Goal: Transaction & Acquisition: Purchase product/service

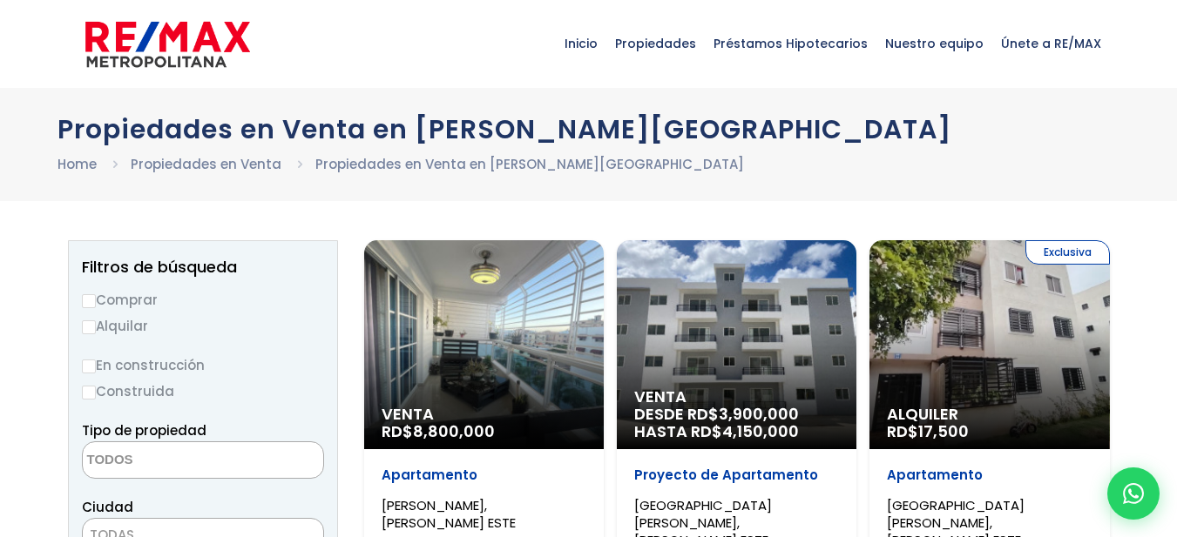
select select
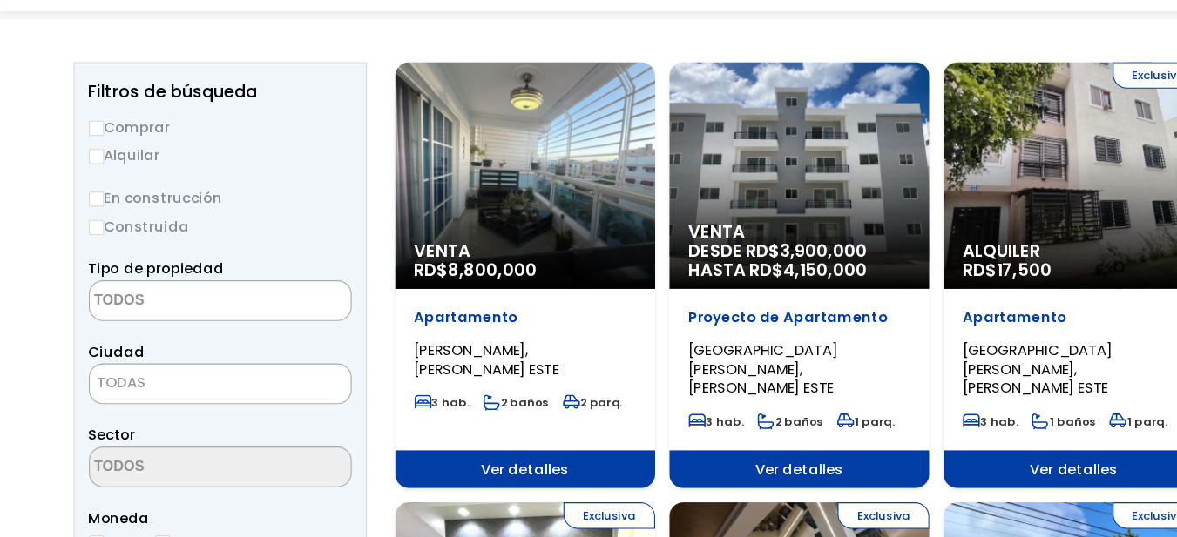
scroll to position [139, 0]
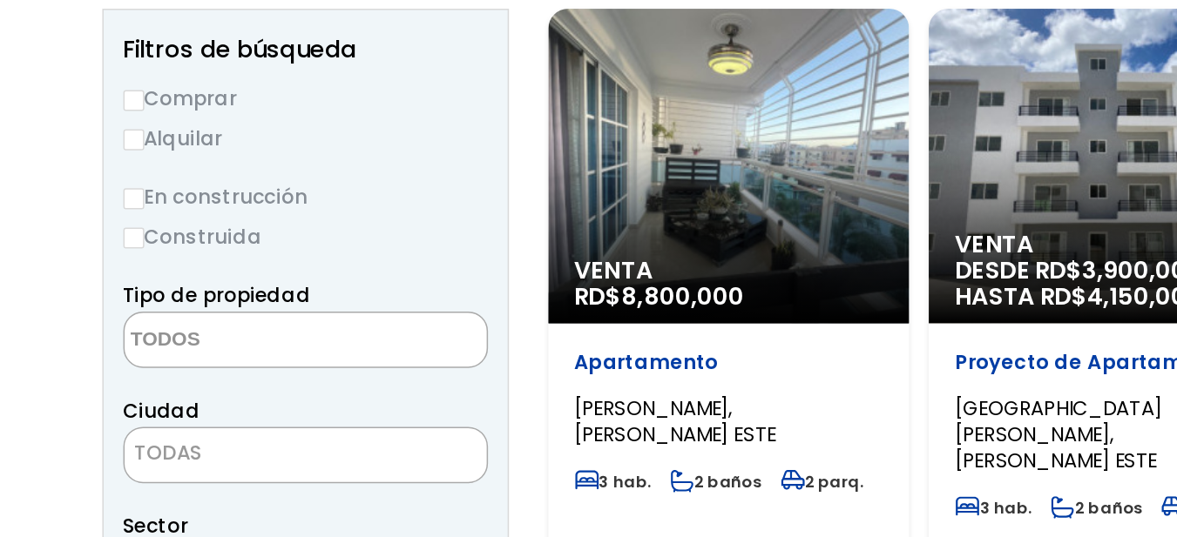
click at [93, 161] on input "Comprar" at bounding box center [89, 161] width 14 height 14
radio input "true"
click at [92, 228] on input "En construcción" at bounding box center [89, 226] width 14 height 14
radio input "true"
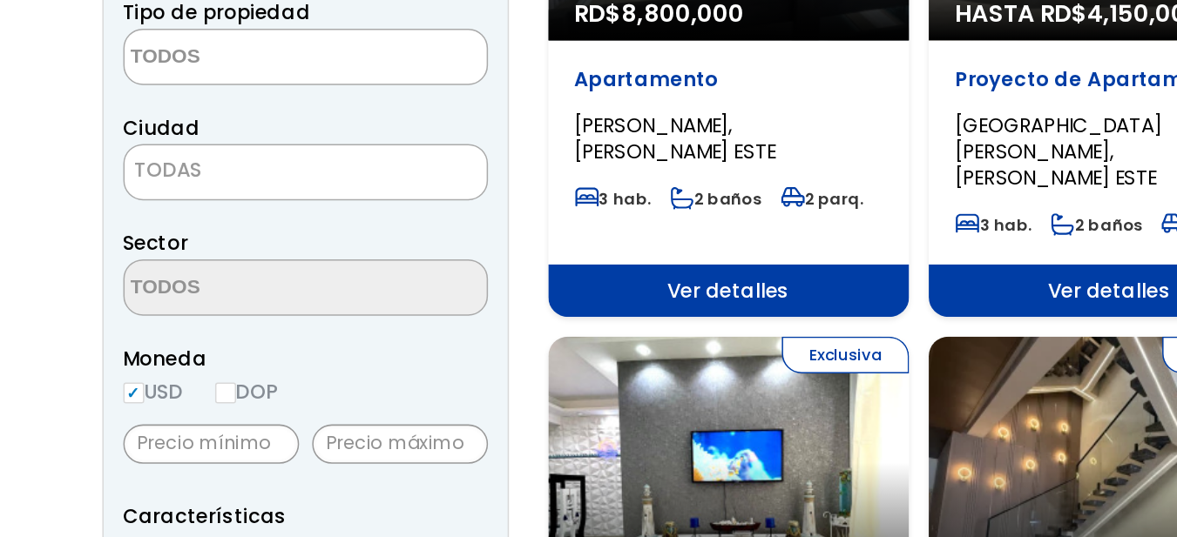
scroll to position [263, 0]
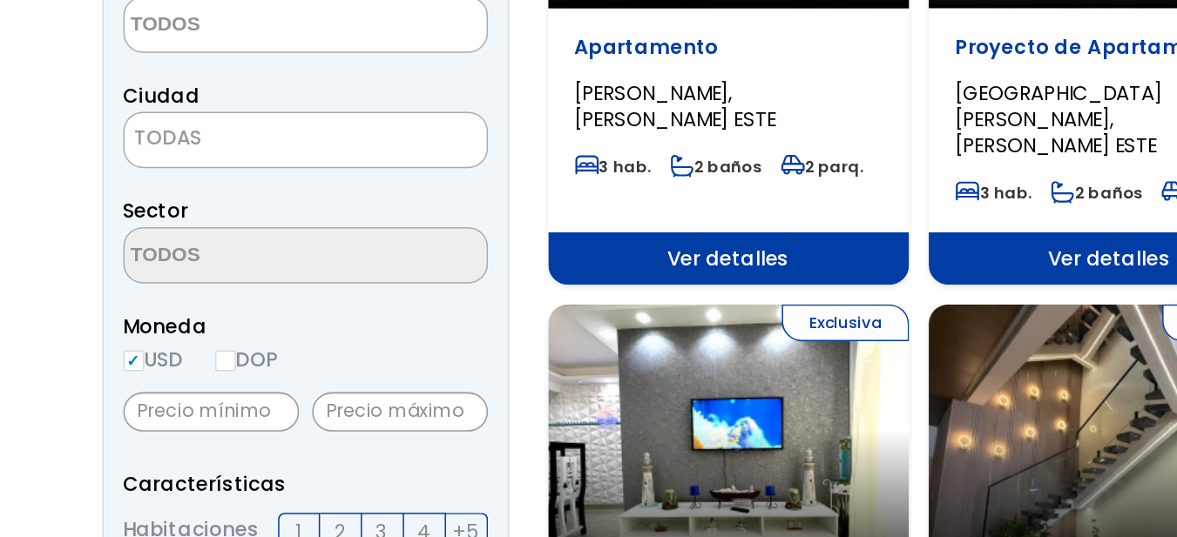
click at [157, 419] on input "DOP" at bounding box center [150, 420] width 14 height 14
radio input "true"
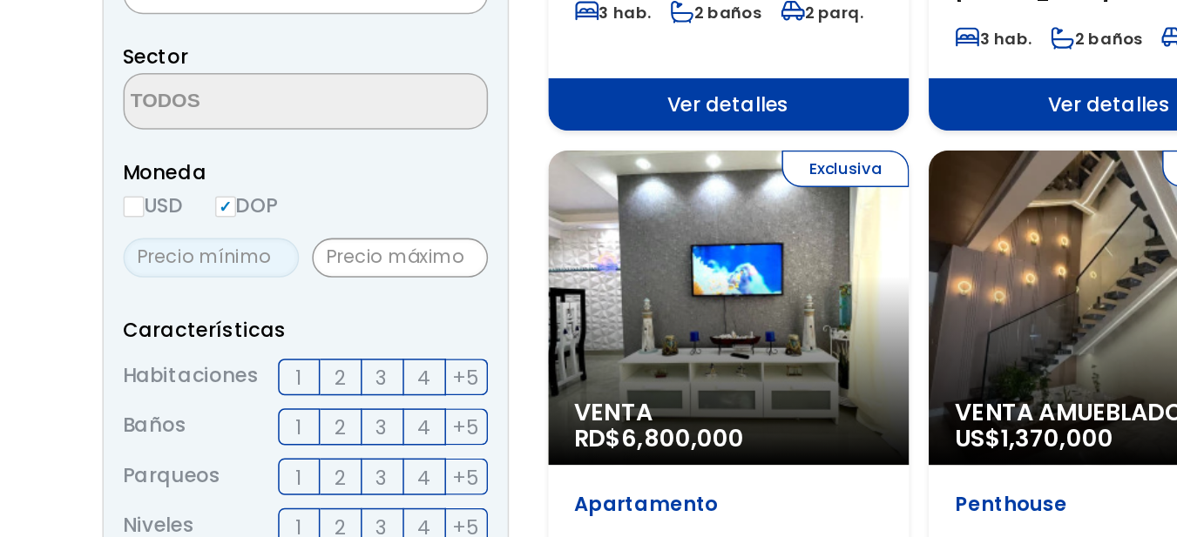
click at [144, 348] on input "text" at bounding box center [140, 352] width 117 height 26
type input "6"
type input "5,500,000"
click at [233, 356] on input "text" at bounding box center [265, 352] width 117 height 26
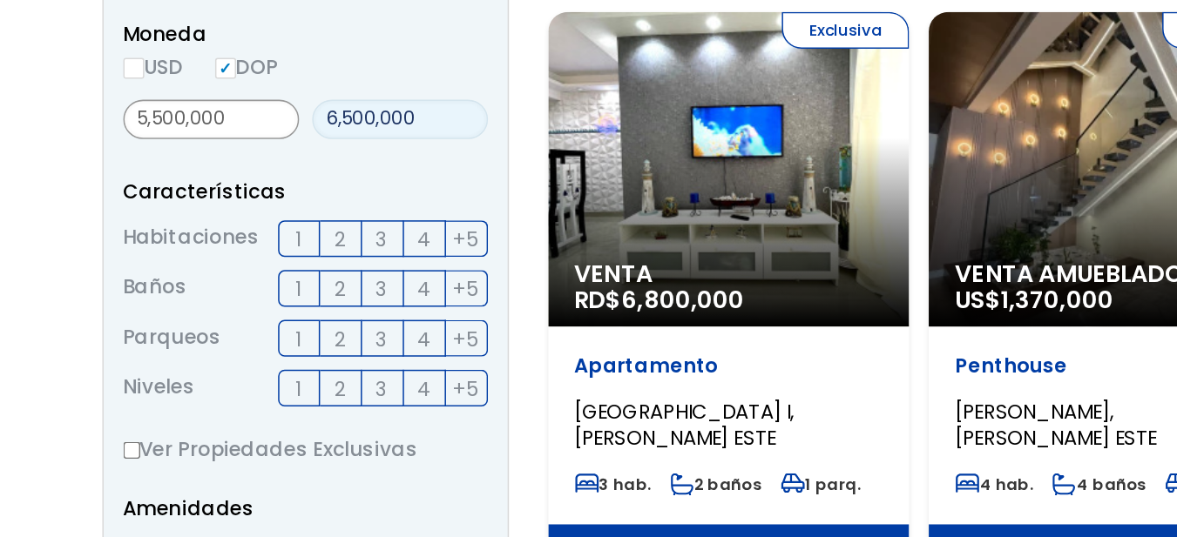
type input "6,500,000"
click at [254, 339] on span "3" at bounding box center [254, 339] width 8 height 22
click at [0, 0] on input "3" at bounding box center [0, 0] width 0 height 0
click at [228, 375] on span "2" at bounding box center [225, 372] width 7 height 22
click at [0, 0] on input "2" at bounding box center [0, 0] width 0 height 0
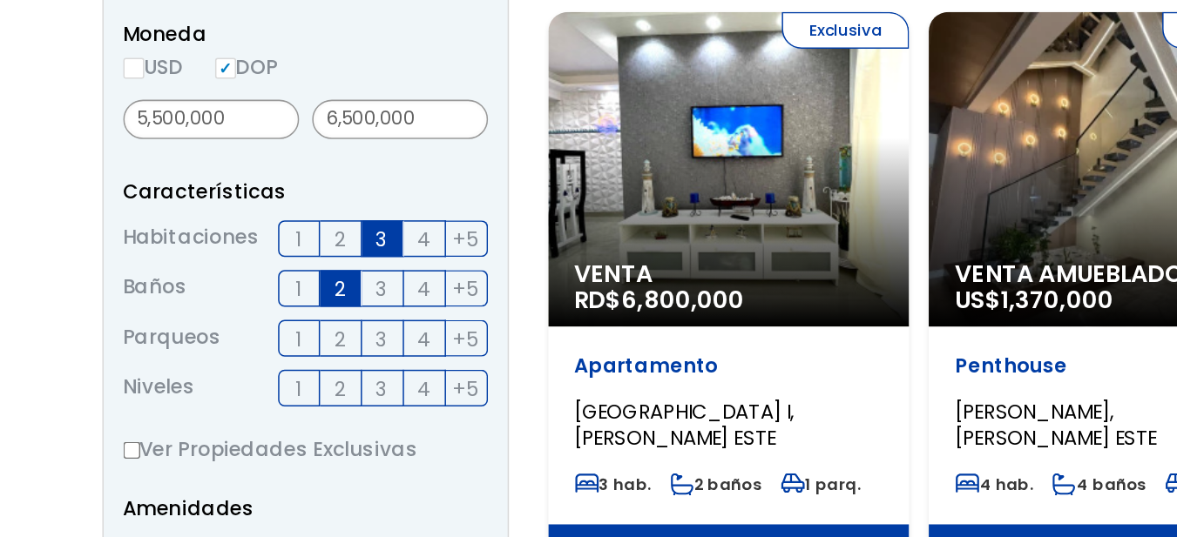
click at [227, 412] on span "2" at bounding box center [225, 406] width 7 height 22
click at [0, 0] on input "2" at bounding box center [0, 0] width 0 height 0
click at [228, 436] on span "2" at bounding box center [225, 439] width 7 height 22
click at [0, 0] on input "2" at bounding box center [0, 0] width 0 height 0
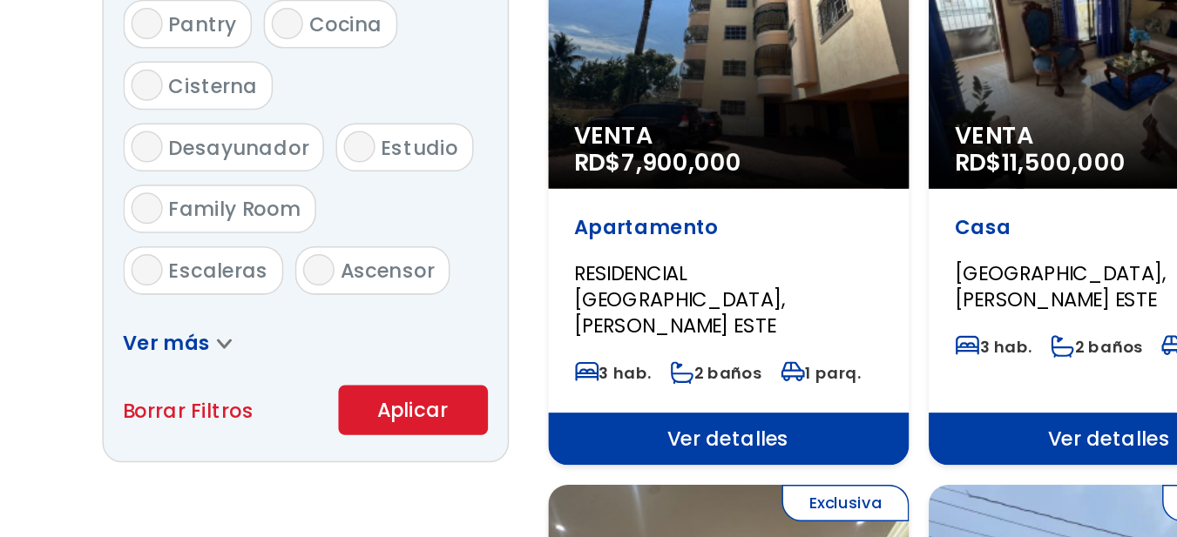
scroll to position [944, 0]
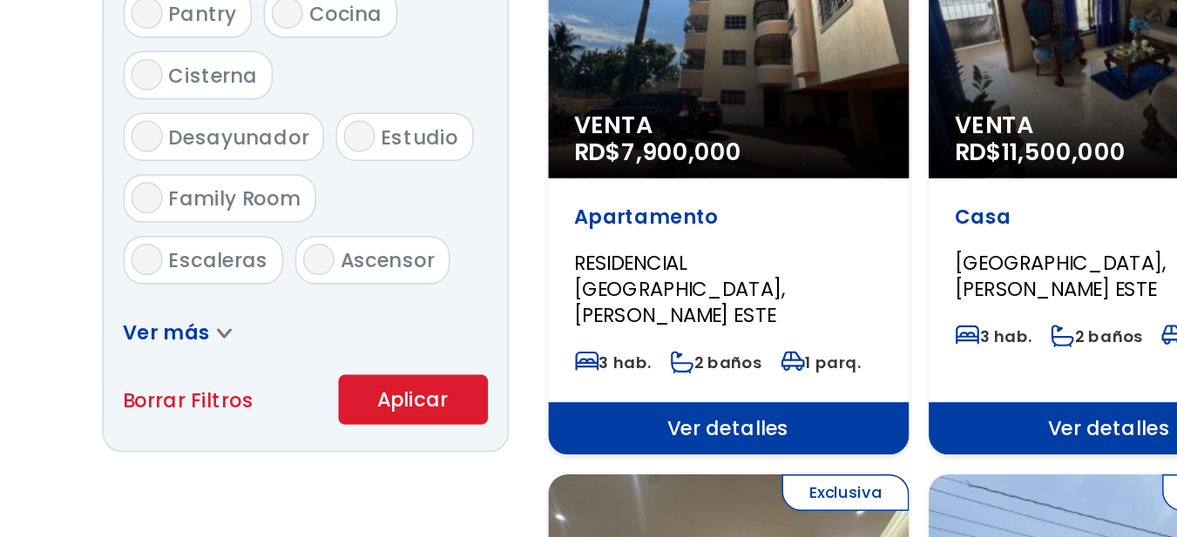
click at [285, 443] on button "Aplicar" at bounding box center [274, 445] width 99 height 33
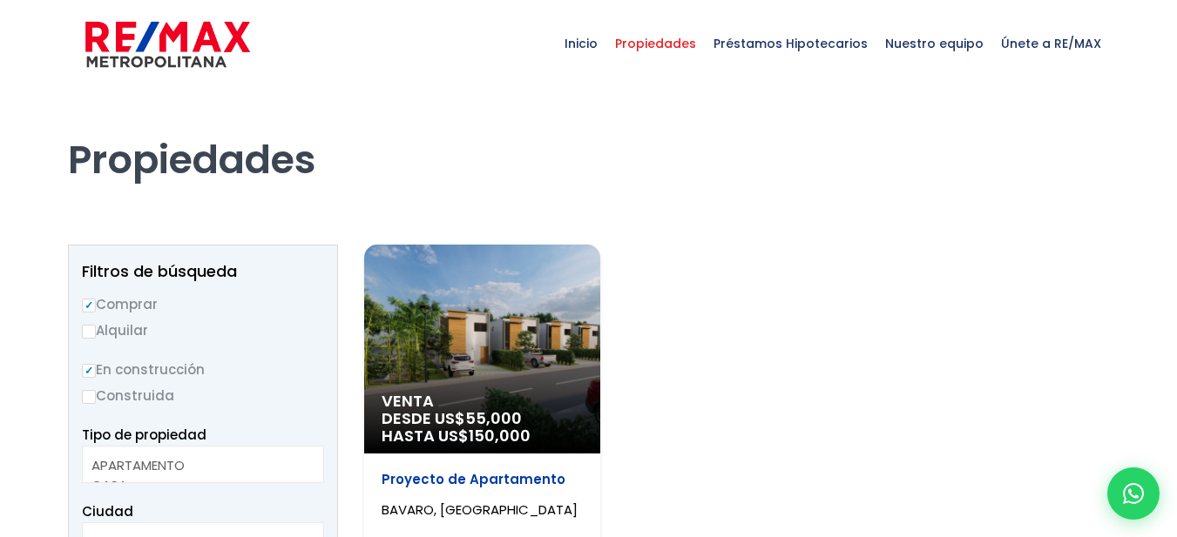
select select
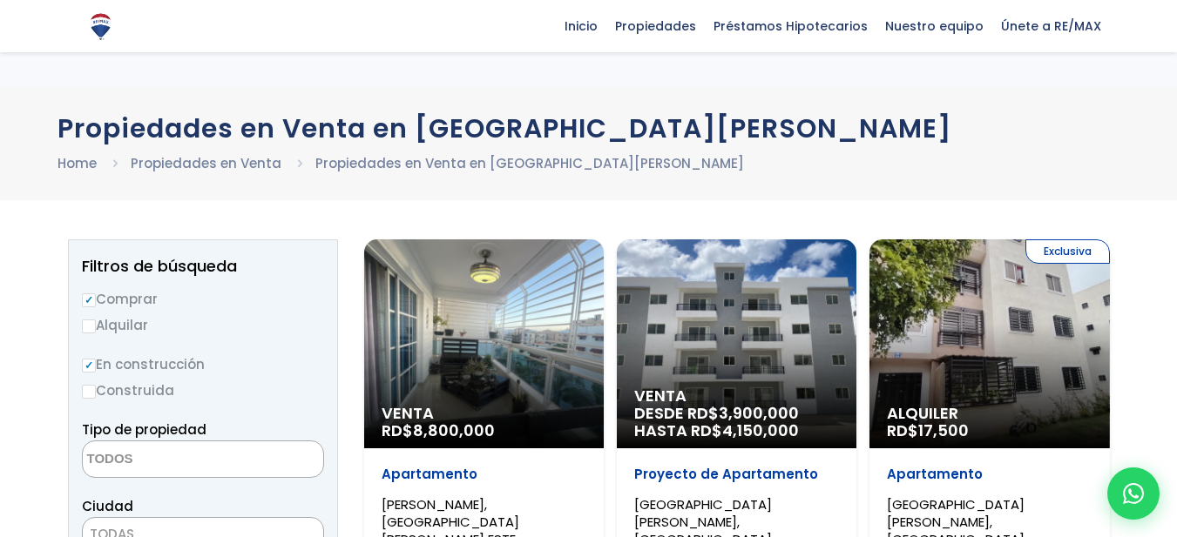
select select
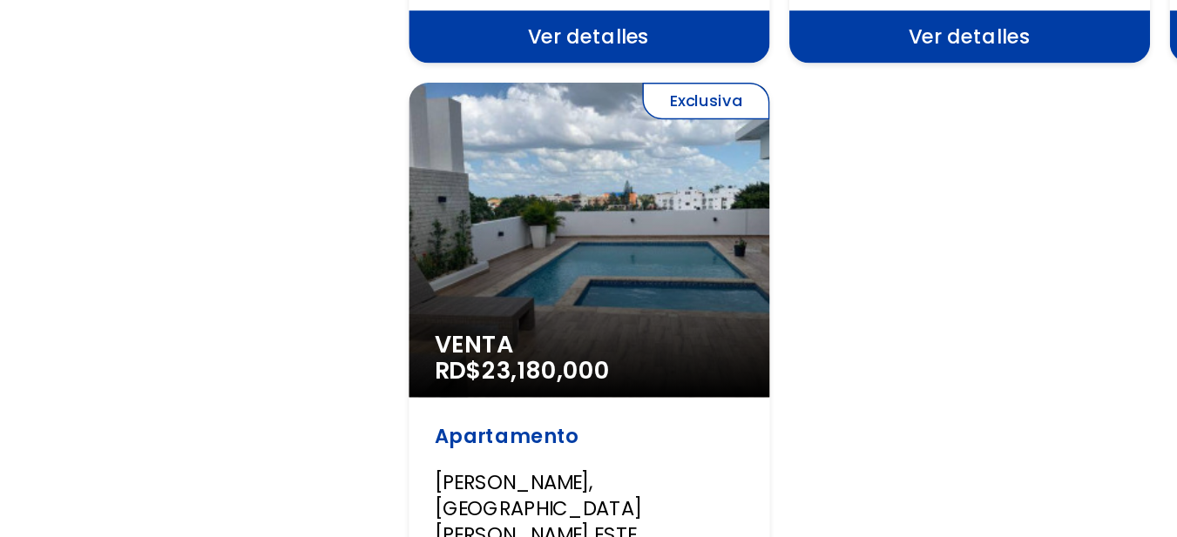
scroll to position [2145, 0]
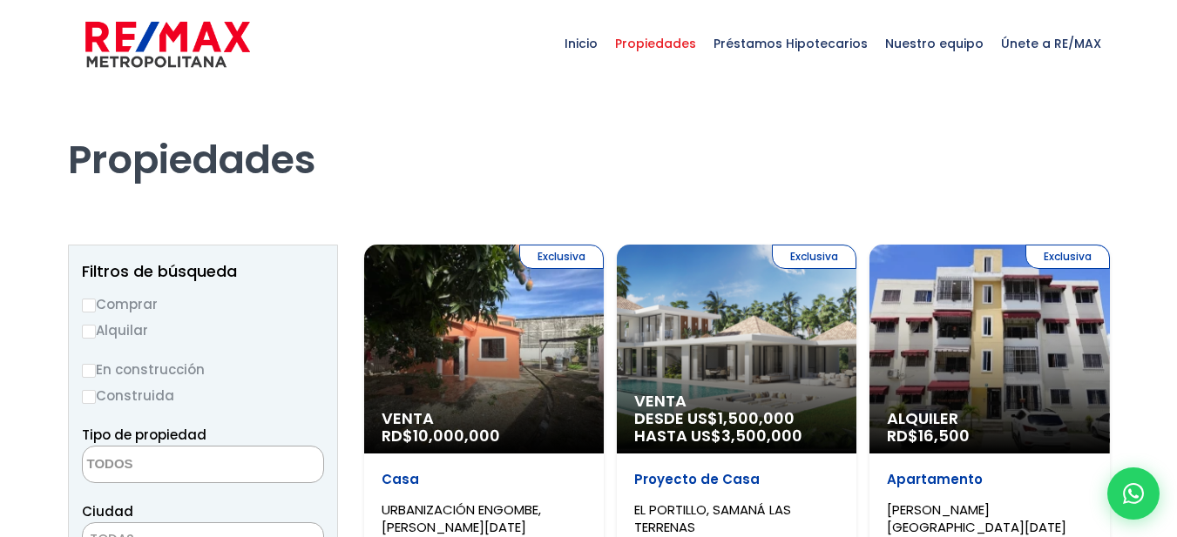
select select
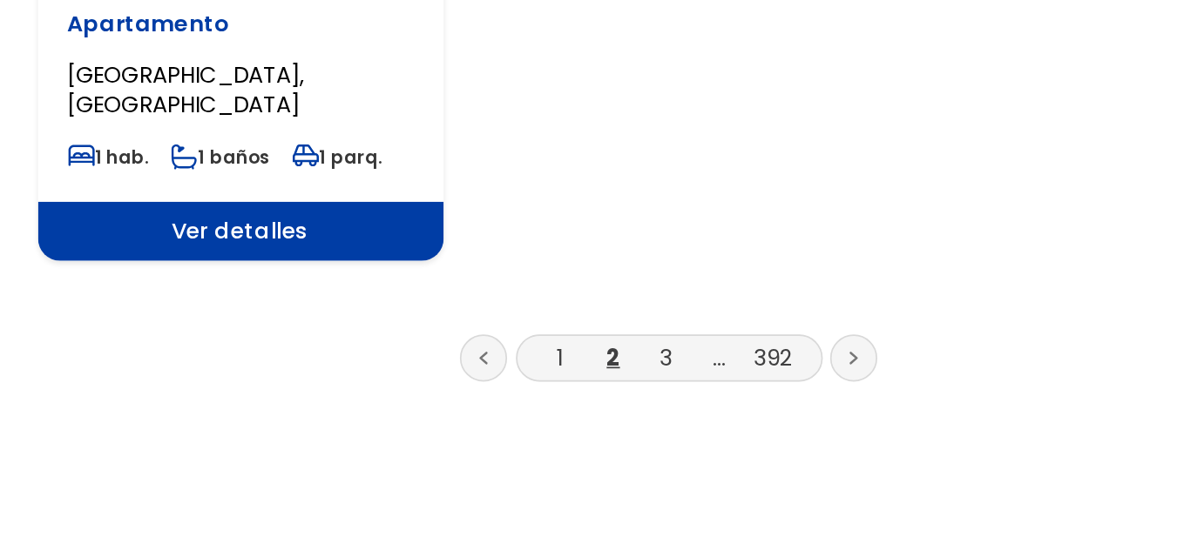
scroll to position [2260, 0]
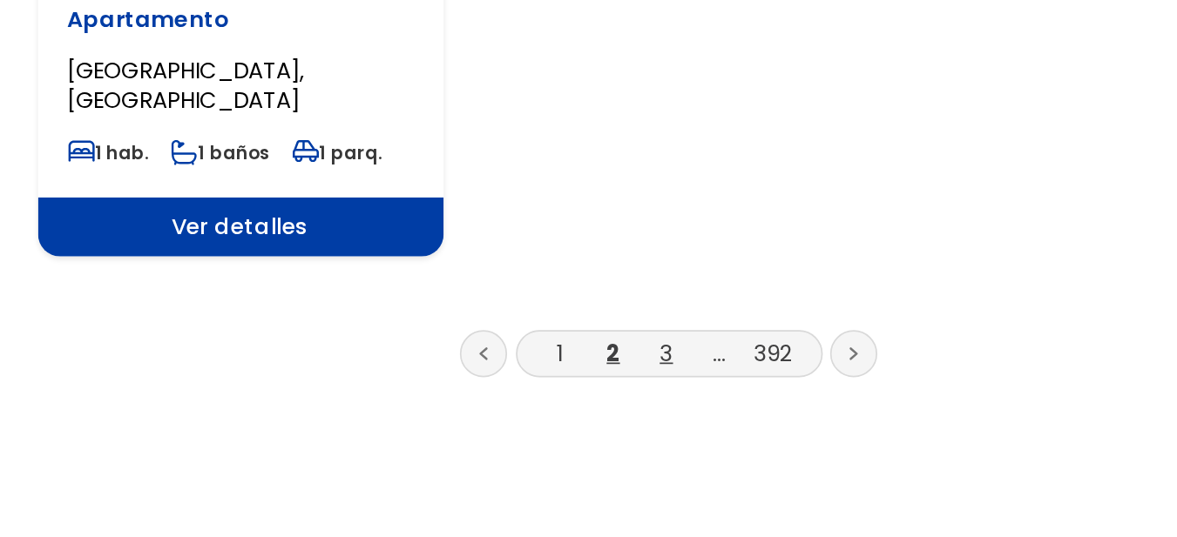
click at [736, 419] on link "3" at bounding box center [736, 428] width 8 height 18
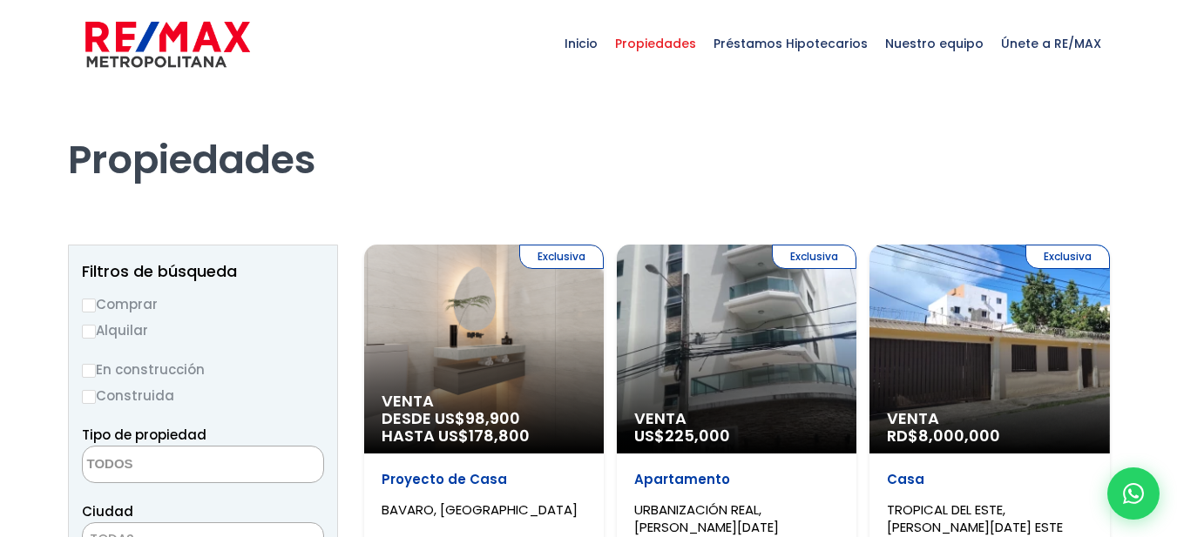
select select
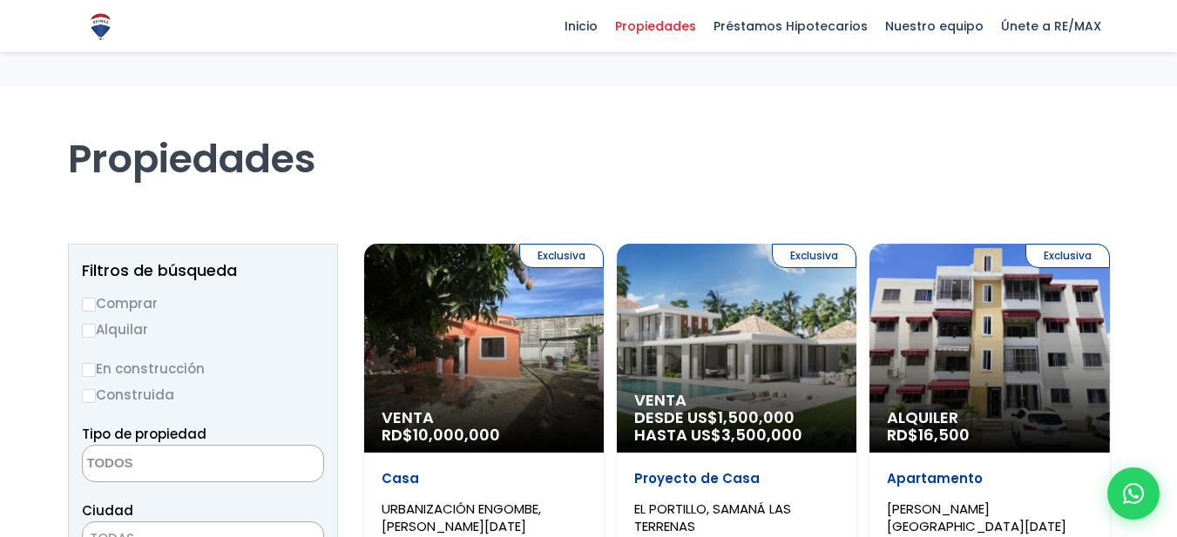
select select
